Goal: Navigation & Orientation: Find specific page/section

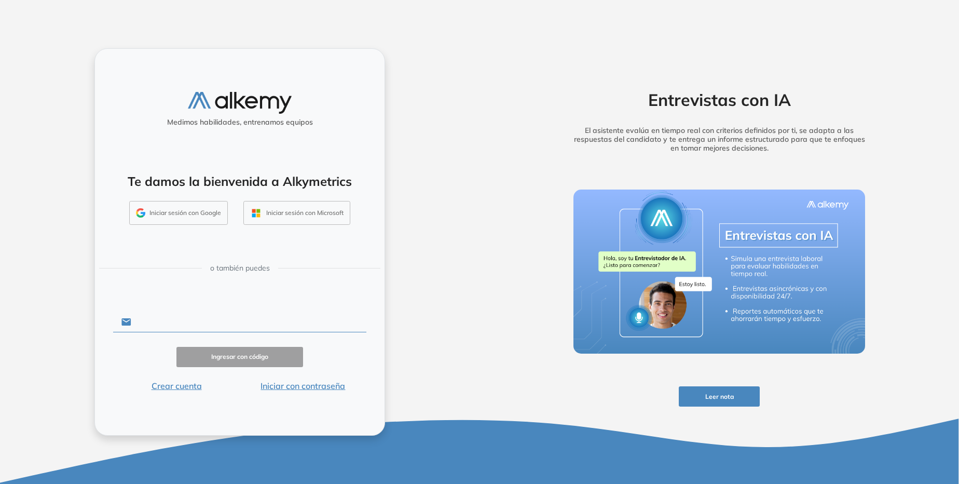
click at [296, 322] on input "text" at bounding box center [248, 322] width 235 height 20
click at [421, 309] on div "Medimos habilidades, entrenamos equipos Te damos la bienvenida a Alkymetrics In…" at bounding box center [240, 242] width 480 height 484
click at [311, 384] on button "Iniciar con contraseña" at bounding box center [303, 385] width 127 height 12
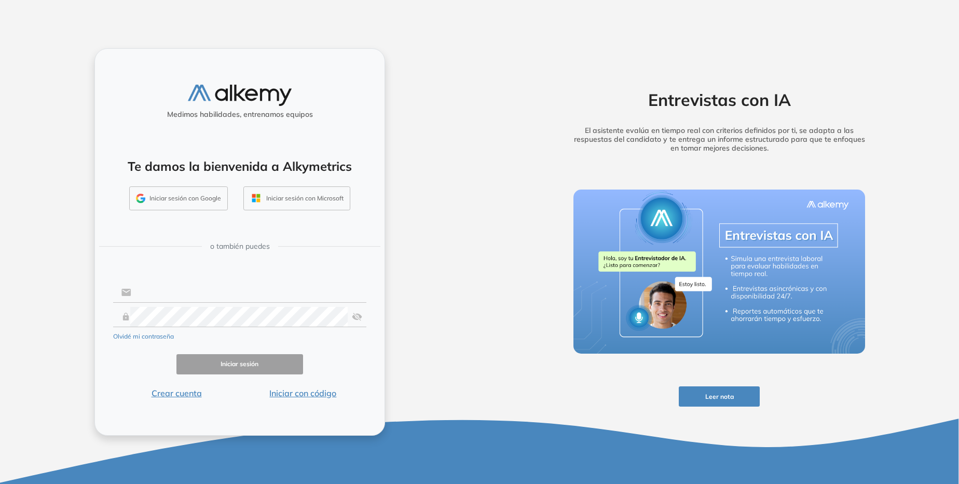
type input "**********"
click at [263, 368] on button "Iniciar sesión" at bounding box center [239, 364] width 127 height 20
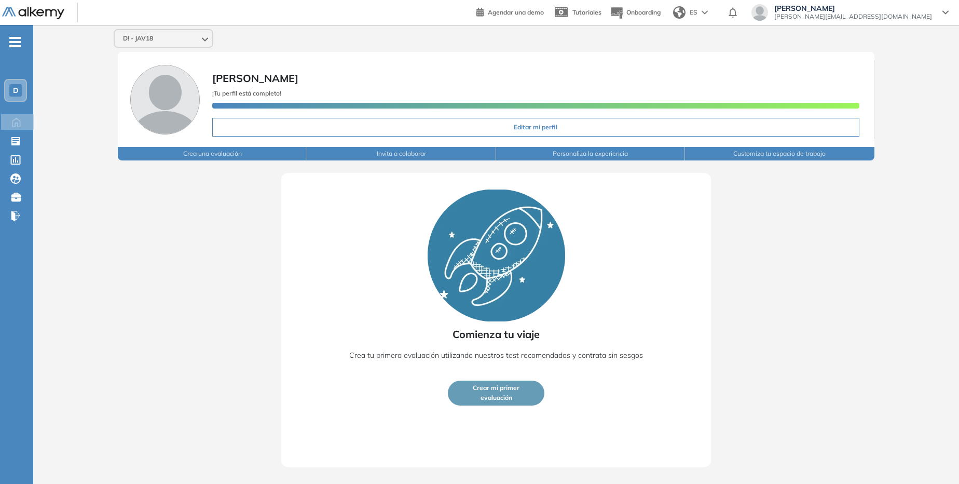
click at [15, 92] on span "D" at bounding box center [16, 90] width 6 height 8
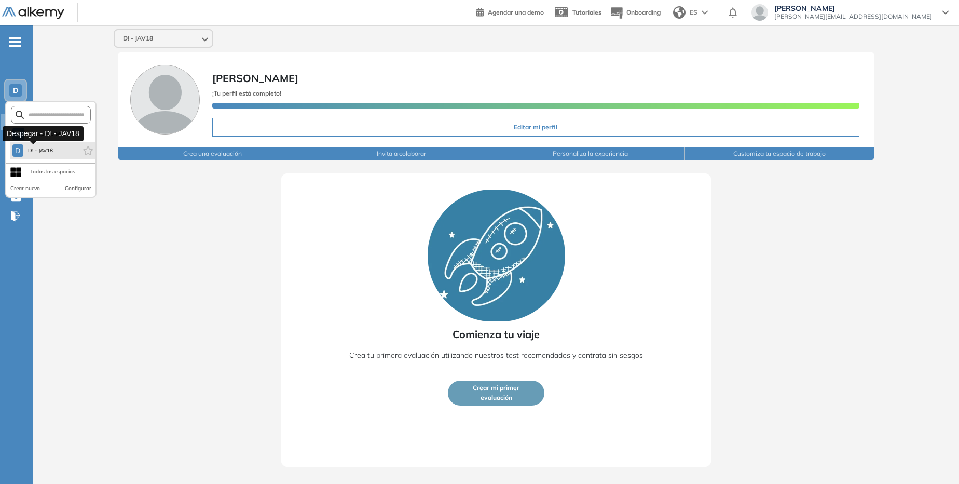
click at [30, 145] on button "D D! - JAV18" at bounding box center [33, 150] width 42 height 12
click at [48, 151] on span "D! - JAV18" at bounding box center [41, 150] width 26 height 8
click at [52, 170] on div "Todos los espacios" at bounding box center [52, 172] width 45 height 8
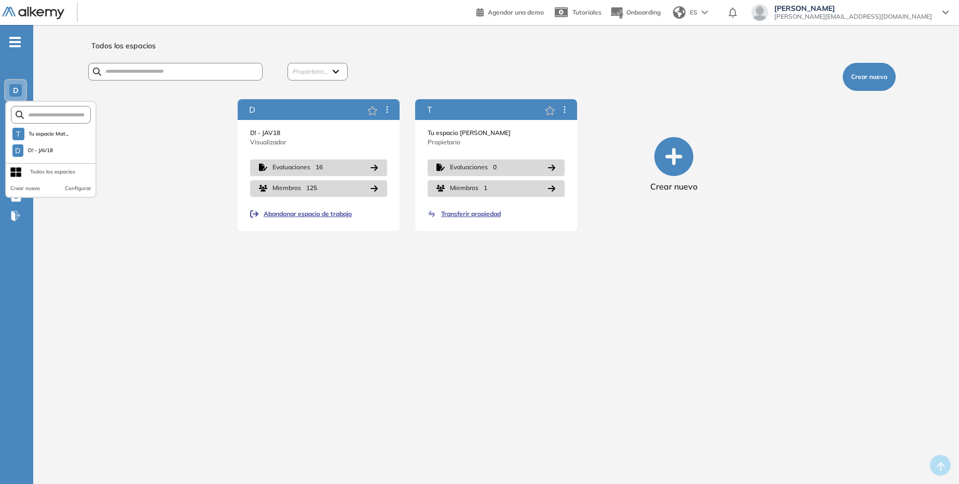
click at [199, 258] on div "Todos los espacios Propietario... Soporte Alkemy (Yo) [PERSON_NAME] Crear nuevo…" at bounding box center [496, 258] width 876 height 442
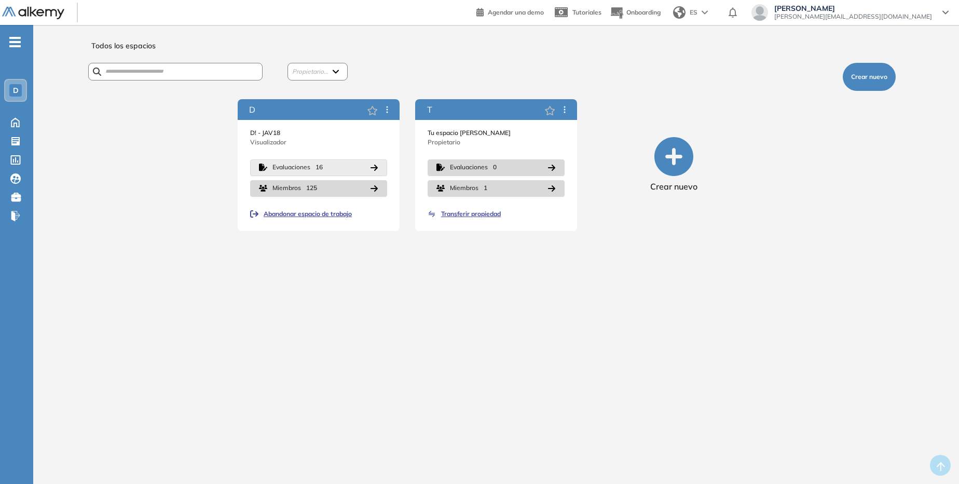
click at [281, 164] on span "Evaluaciones" at bounding box center [291, 167] width 38 height 10
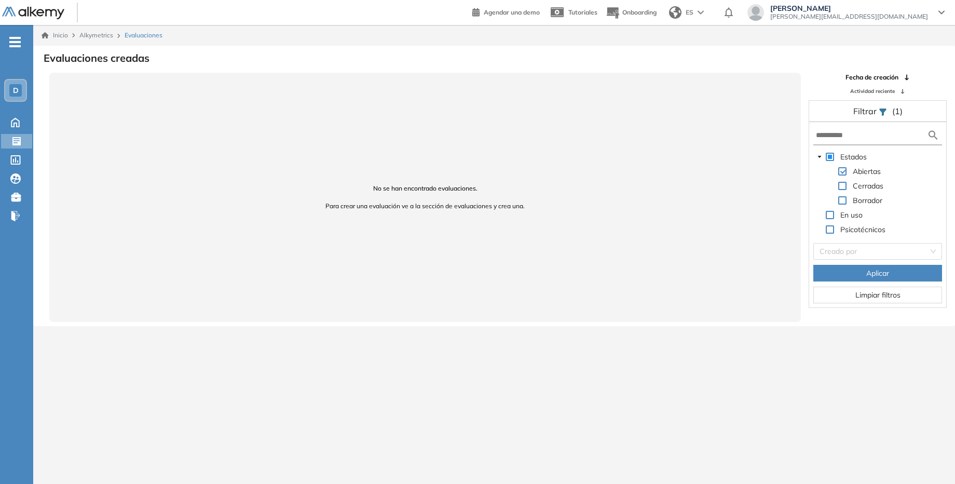
click at [16, 90] on span "D" at bounding box center [16, 90] width 6 height 8
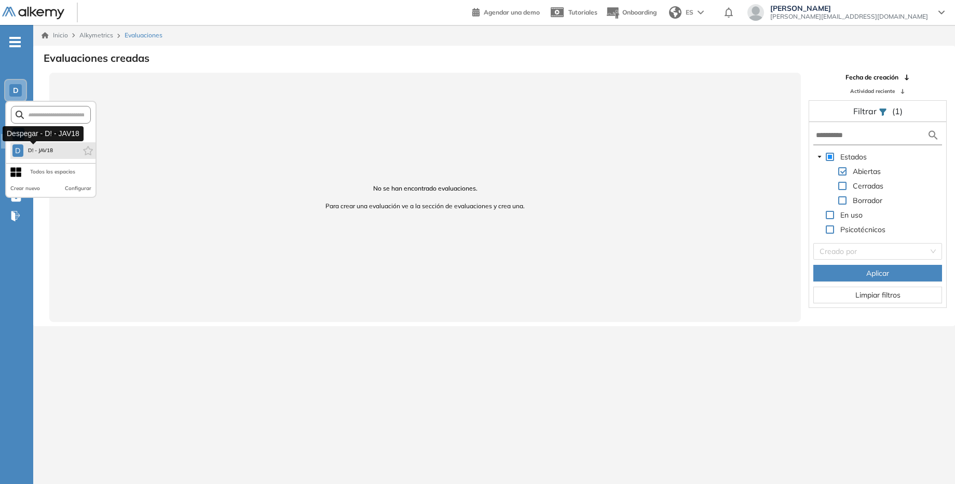
click at [30, 149] on span "D! - JAV18" at bounding box center [41, 150] width 26 height 8
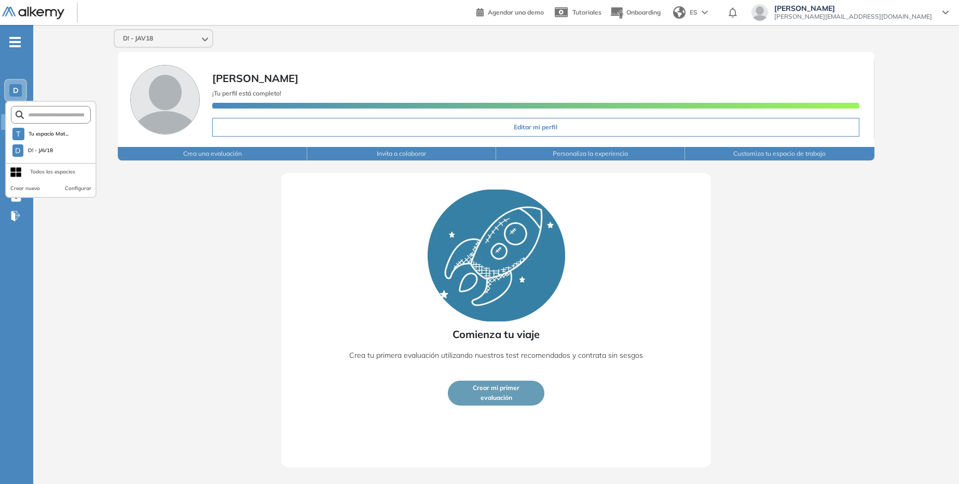
click at [57, 165] on div "Todos los espacios" at bounding box center [52, 171] width 45 height 17
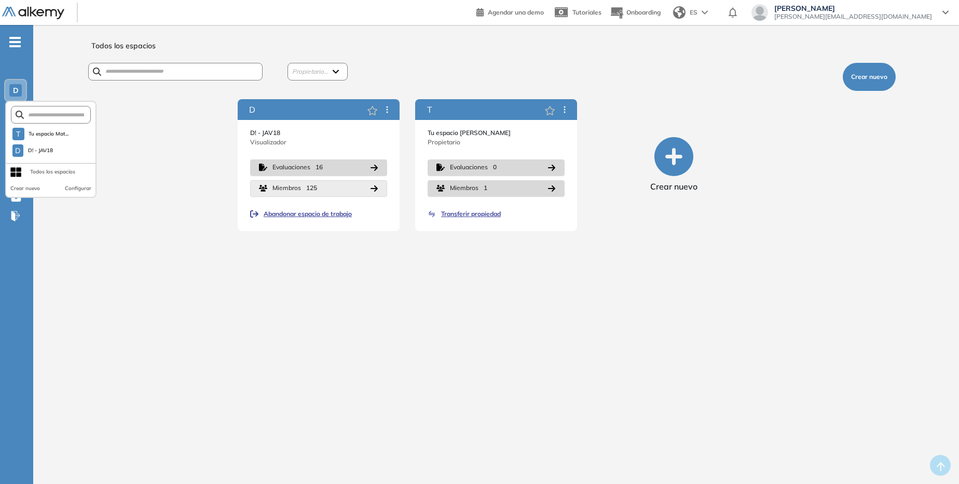
click at [302, 189] on div "Miembros 125" at bounding box center [294, 188] width 45 height 10
